Goal: Browse casually

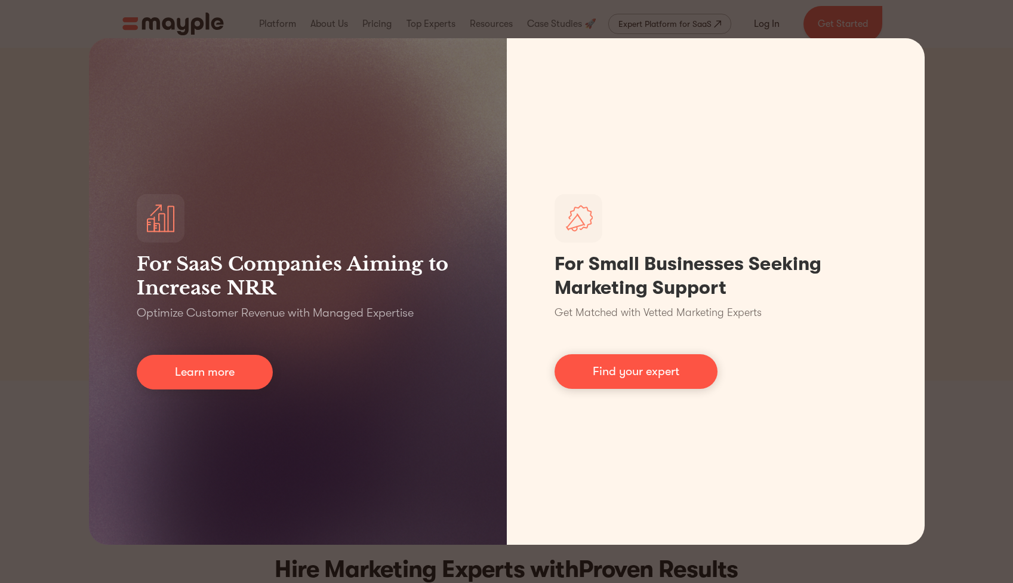
click at [977, 254] on div "For SaaS Companies Aiming to Increase NRR Optimize Customer Revenue with Manage…" at bounding box center [506, 291] width 1013 height 583
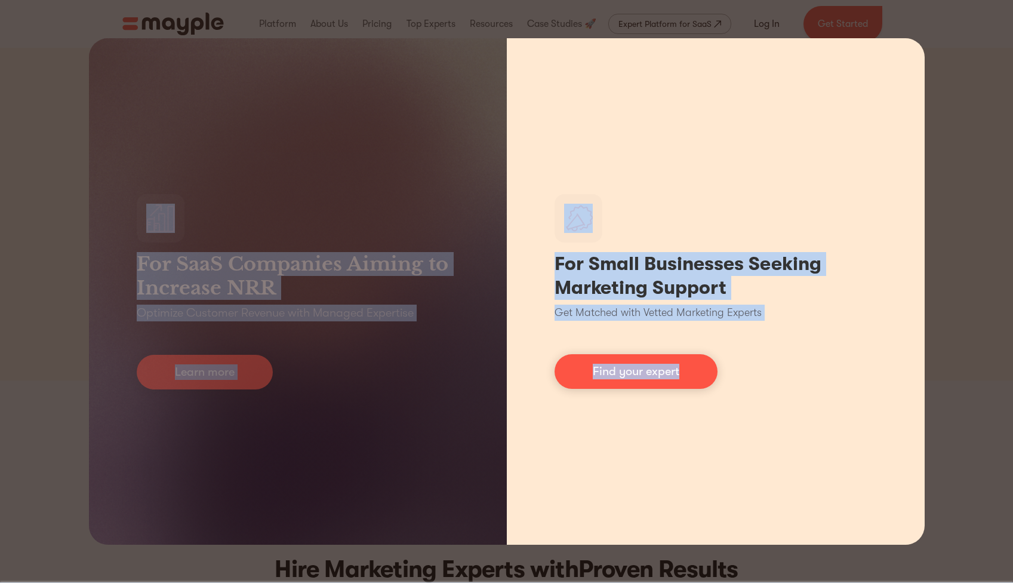
drag, startPoint x: 112, startPoint y: 141, endPoint x: 810, endPoint y: 459, distance: 766.6
click at [810, 459] on div "For SaaS Companies Aiming to Increase NRR Optimize Customer Revenue with Manage…" at bounding box center [507, 291] width 836 height 506
click at [810, 459] on div "For Small Businesses Seeking Marketing Support Get Matched with Vetted Marketin…" at bounding box center [716, 291] width 418 height 506
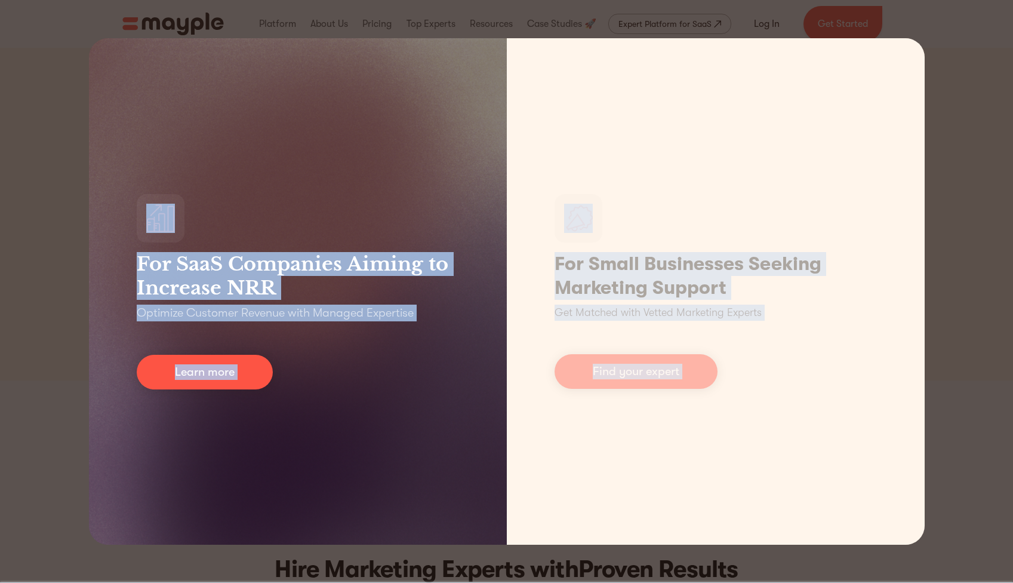
drag, startPoint x: 810, startPoint y: 459, endPoint x: 148, endPoint y: 104, distance: 750.6
click at [148, 104] on div "For SaaS Companies Aiming to Increase NRR Optimize Customer Revenue with Manage…" at bounding box center [507, 291] width 836 height 506
click at [148, 104] on div "For SaaS Companies Aiming to Increase NRR Optimize Customer Revenue with Manage…" at bounding box center [298, 291] width 418 height 506
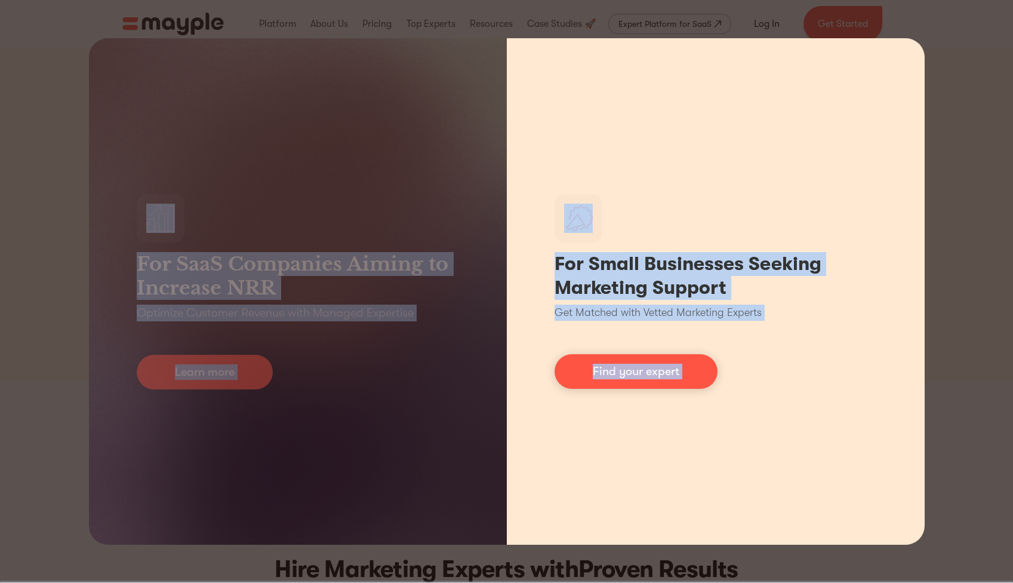
drag, startPoint x: 148, startPoint y: 104, endPoint x: 728, endPoint y: 493, distance: 697.7
click at [728, 493] on div "For SaaS Companies Aiming to Increase NRR Optimize Customer Revenue with Manage…" at bounding box center [507, 291] width 836 height 506
click at [728, 493] on div "For Small Businesses Seeking Marketing Support Get Matched with Vetted Marketin…" at bounding box center [716, 291] width 418 height 506
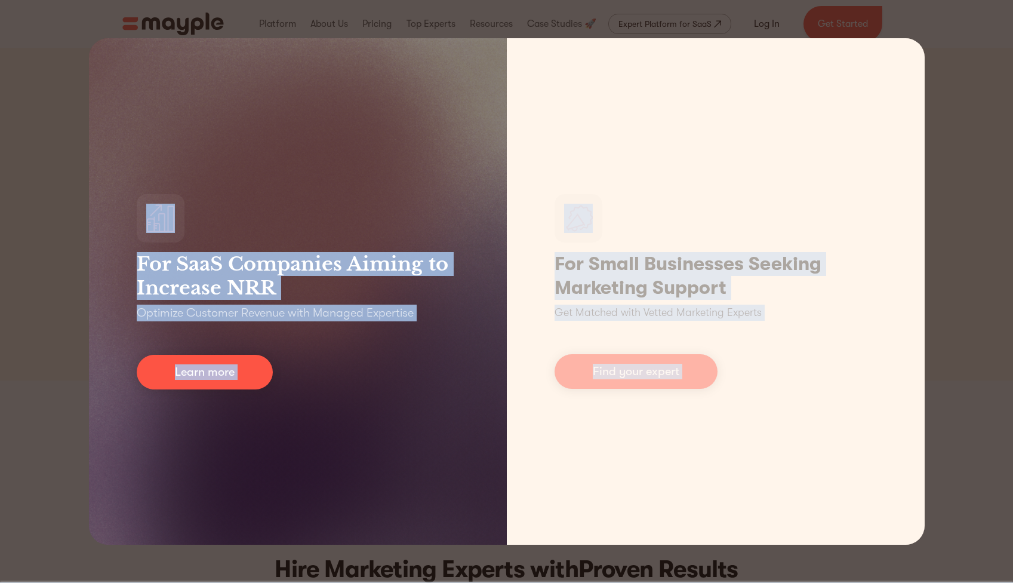
drag, startPoint x: 728, startPoint y: 493, endPoint x: 152, endPoint y: 104, distance: 694.2
click at [152, 104] on div "For SaaS Companies Aiming to Increase NRR Optimize Customer Revenue with Manage…" at bounding box center [507, 291] width 836 height 506
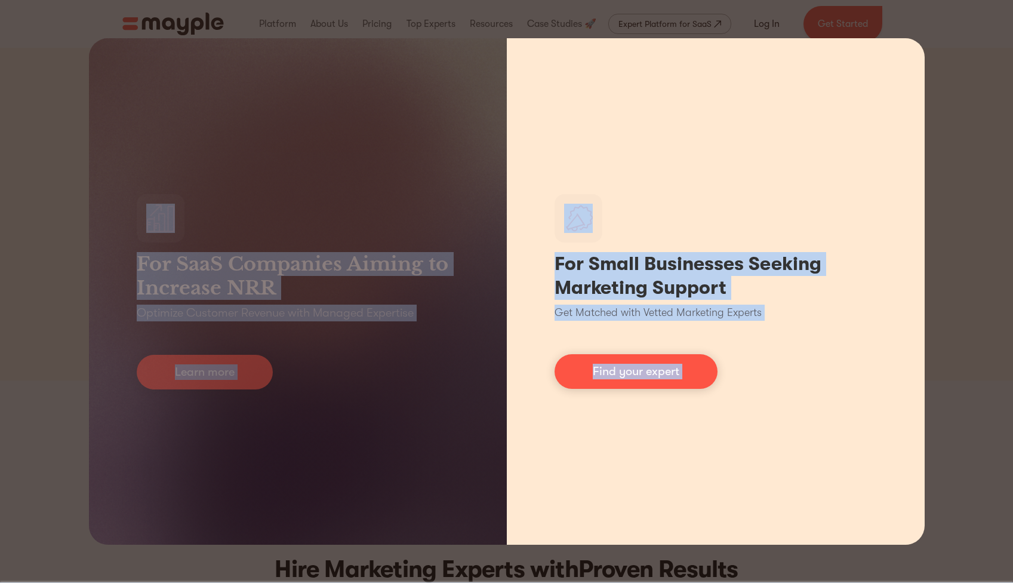
drag, startPoint x: 152, startPoint y: 104, endPoint x: 780, endPoint y: 491, distance: 737.4
click at [780, 491] on div "For SaaS Companies Aiming to Increase NRR Optimize Customer Revenue with Manage…" at bounding box center [507, 291] width 836 height 506
click at [780, 491] on div "For Small Businesses Seeking Marketing Support Get Matched with Vetted Marketin…" at bounding box center [716, 291] width 418 height 506
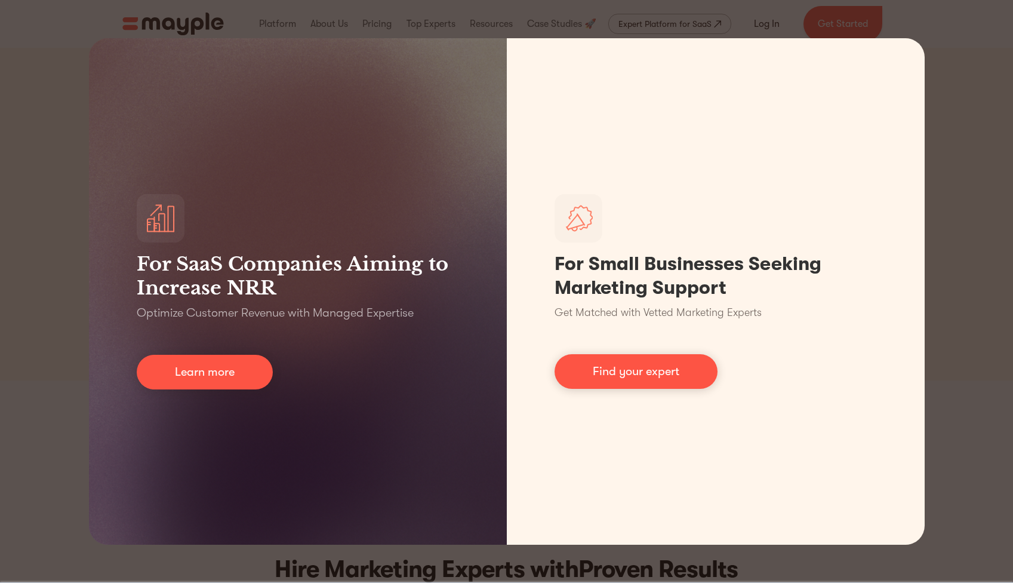
click at [64, 35] on div "For SaaS Companies Aiming to Increase NRR Optimize Customer Revenue with Manage…" at bounding box center [506, 291] width 1013 height 583
